Goal: Task Accomplishment & Management: Manage account settings

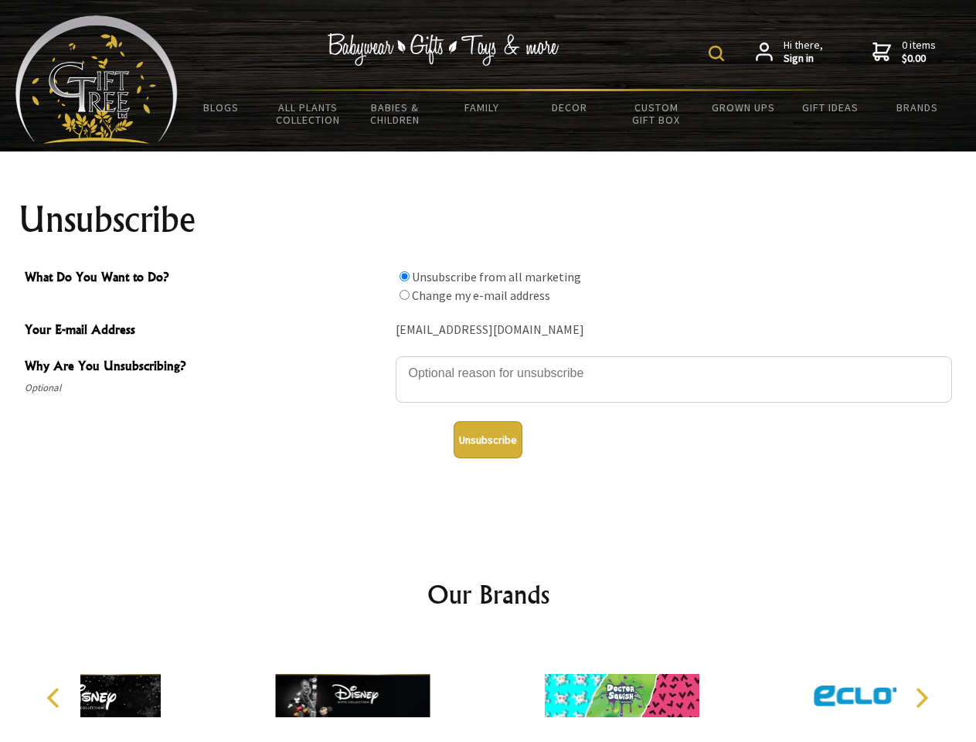
click at [719, 53] on img at bounding box center [716, 53] width 15 height 15
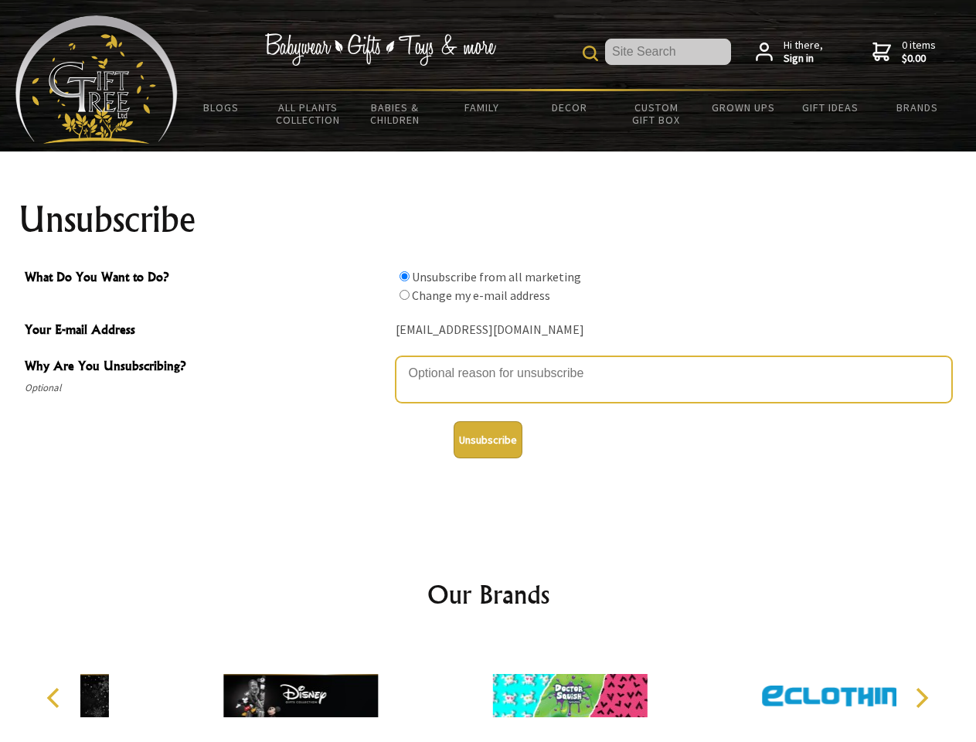
click at [488, 362] on textarea "Why Are You Unsubscribing?" at bounding box center [674, 379] width 556 height 46
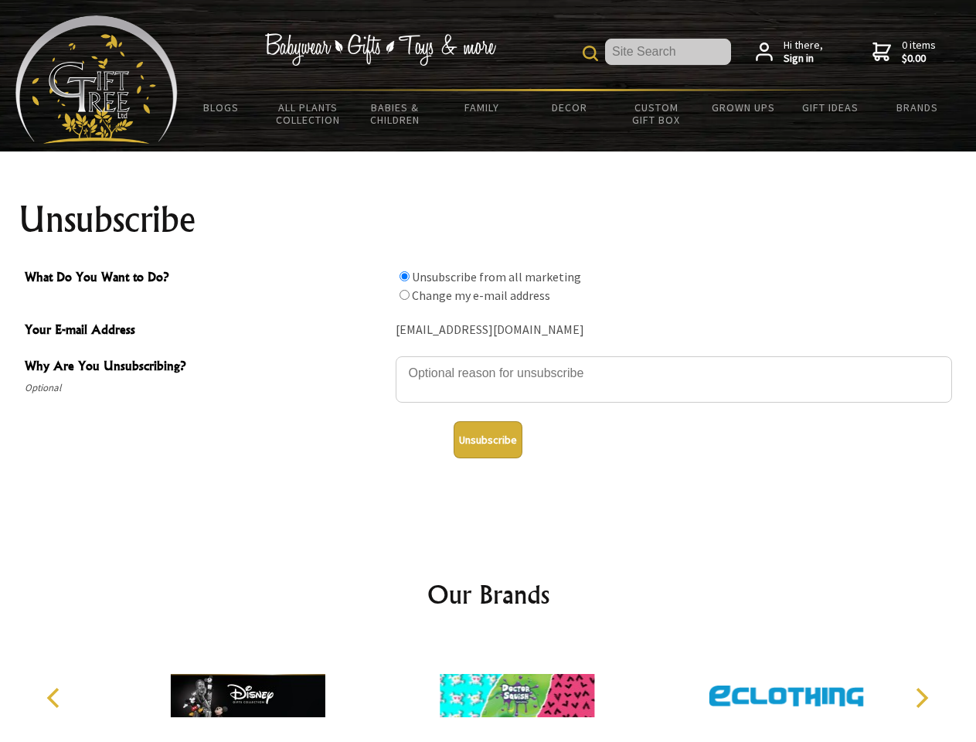
click at [404, 276] on input "What Do You Want to Do?" at bounding box center [405, 276] width 10 height 10
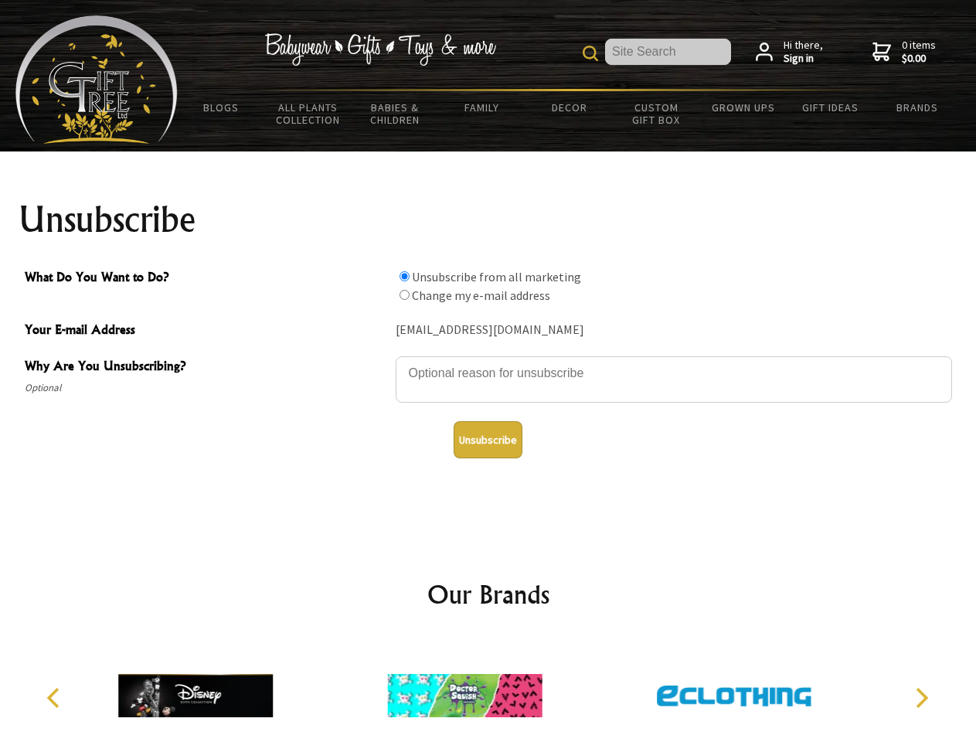
click at [404, 294] on input "What Do You Want to Do?" at bounding box center [405, 295] width 10 height 10
radio input "true"
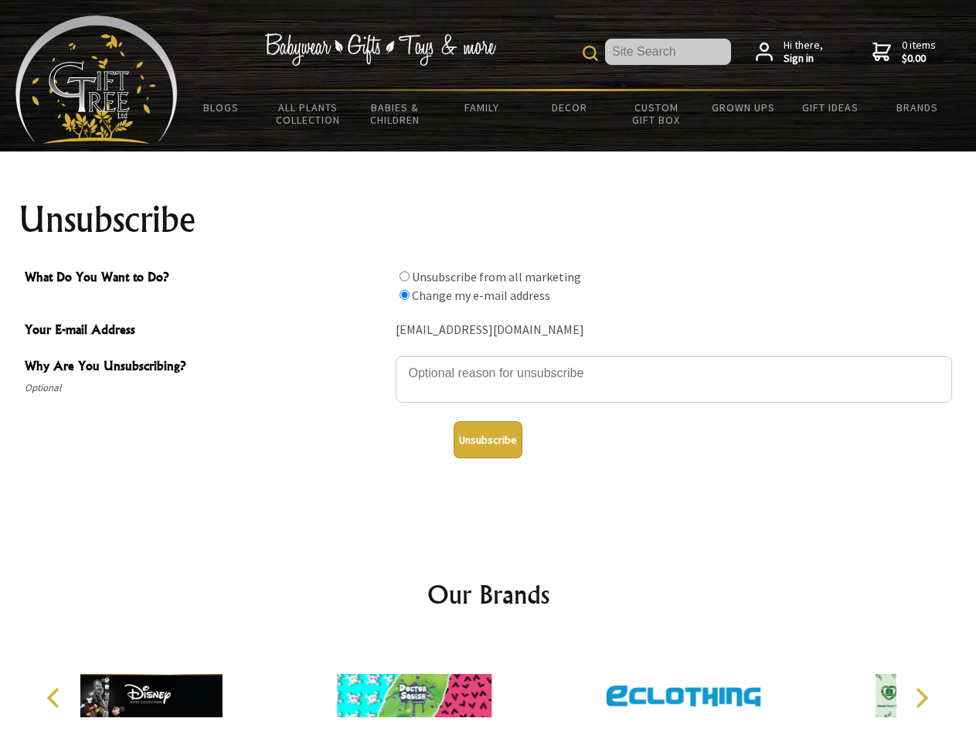
click at [488, 440] on button "Unsubscribe" at bounding box center [488, 439] width 69 height 37
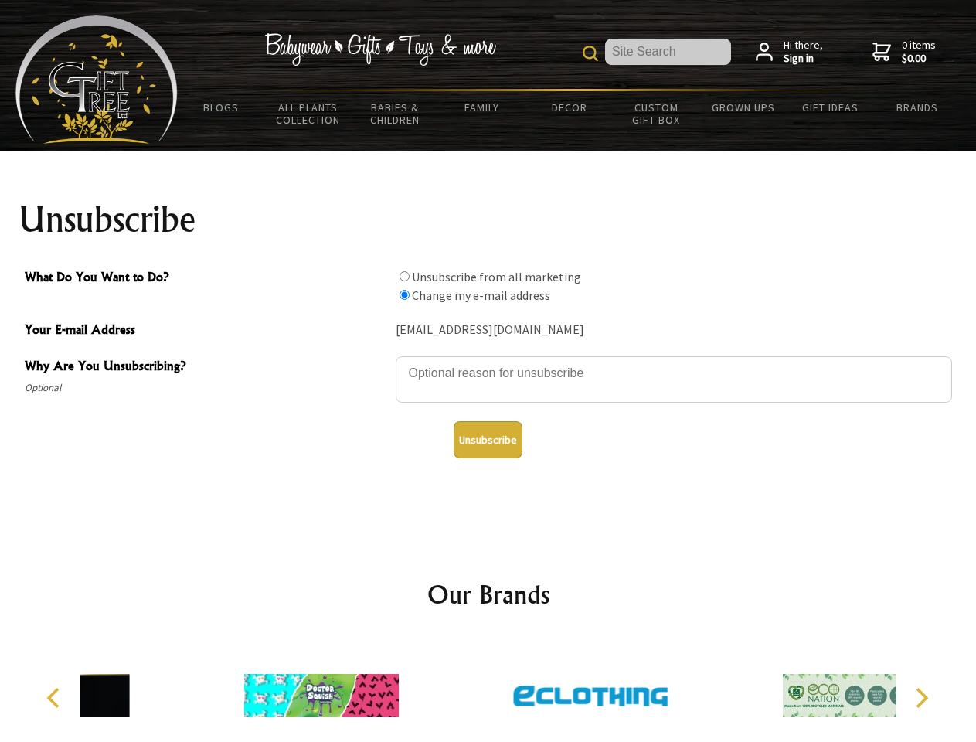
click at [488, 689] on div at bounding box center [590, 698] width 269 height 121
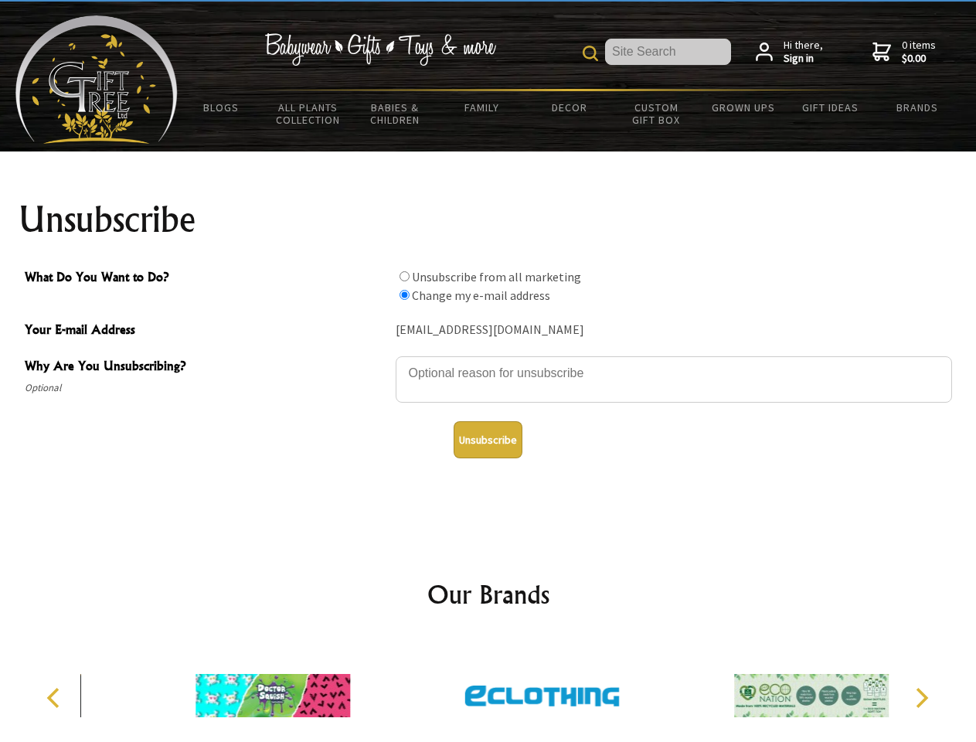
click at [56, 698] on icon "Previous" at bounding box center [55, 698] width 20 height 20
click at [921, 698] on icon "Next" at bounding box center [920, 698] width 20 height 20
